Goal: Task Accomplishment & Management: Manage account settings

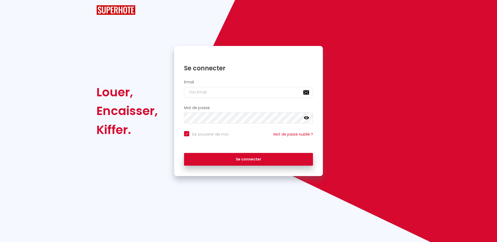
checkbox input "true"
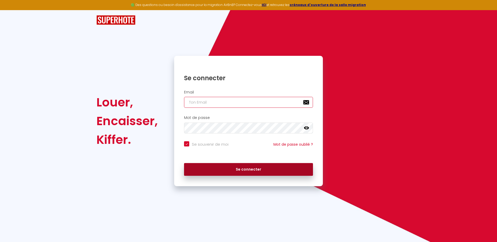
type input "[EMAIL_ADDRESS][DOMAIN_NAME]"
click at [253, 169] on button "Se connecter" at bounding box center [248, 169] width 129 height 13
checkbox input "true"
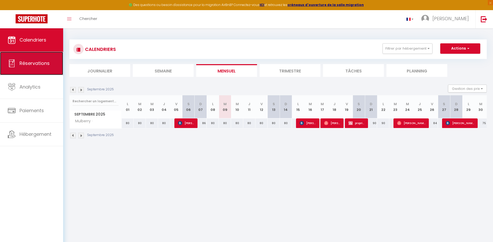
click at [33, 62] on span "Réservations" at bounding box center [35, 63] width 30 height 7
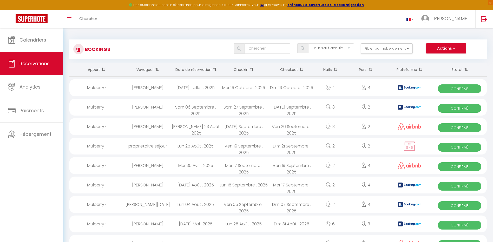
click at [206, 68] on th "Date de réservation" at bounding box center [196, 70] width 48 height 14
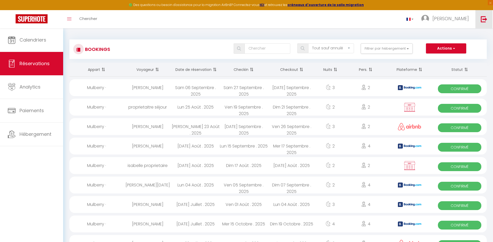
click at [484, 19] on img at bounding box center [484, 19] width 7 height 7
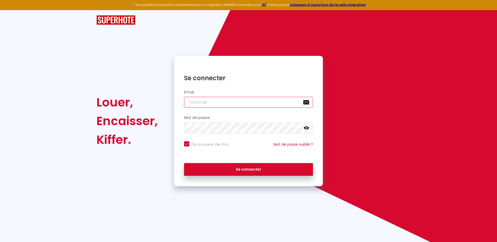
type input "[EMAIL_ADDRESS][DOMAIN_NAME]"
checkbox input "true"
